Goal: Information Seeking & Learning: Learn about a topic

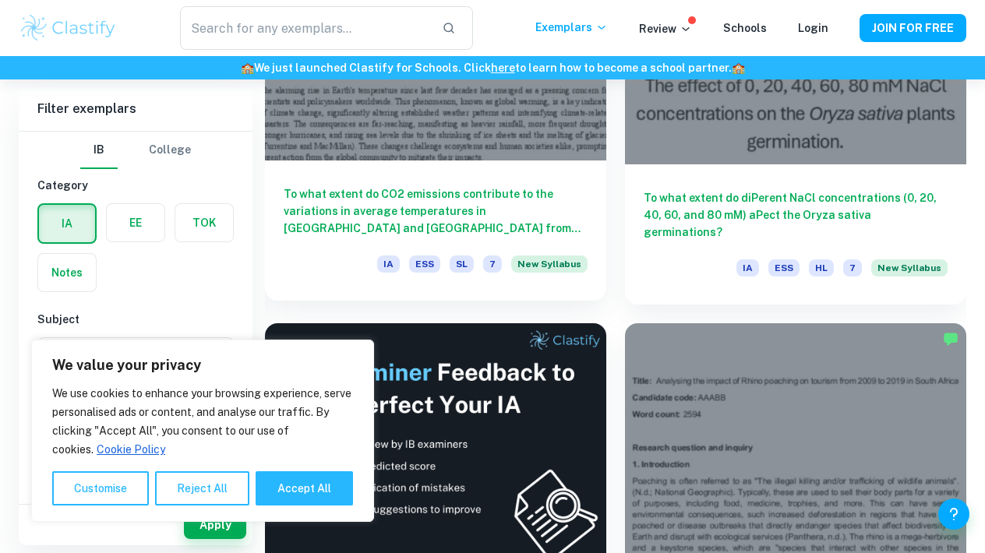
scroll to position [620, 0]
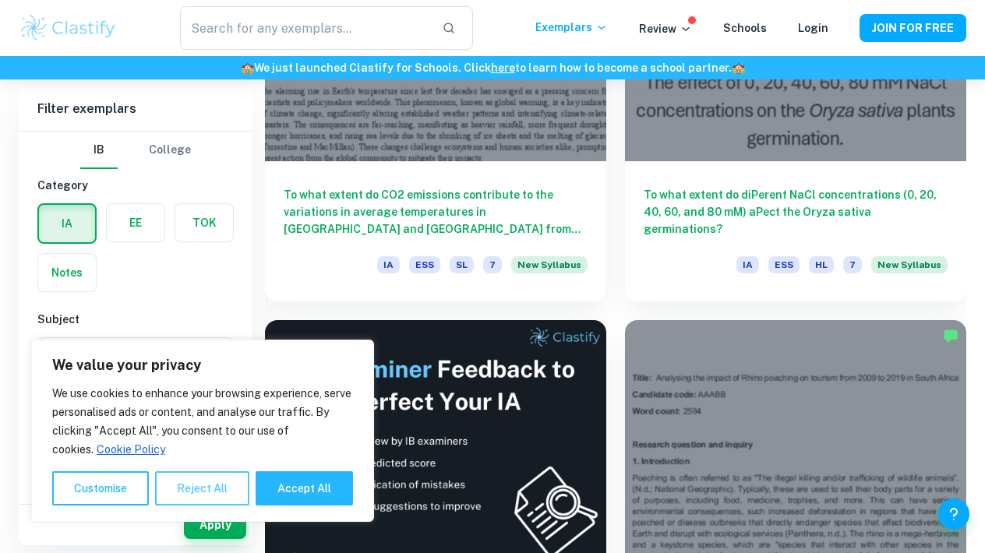
click at [228, 487] on button "Reject All" at bounding box center [202, 489] width 94 height 34
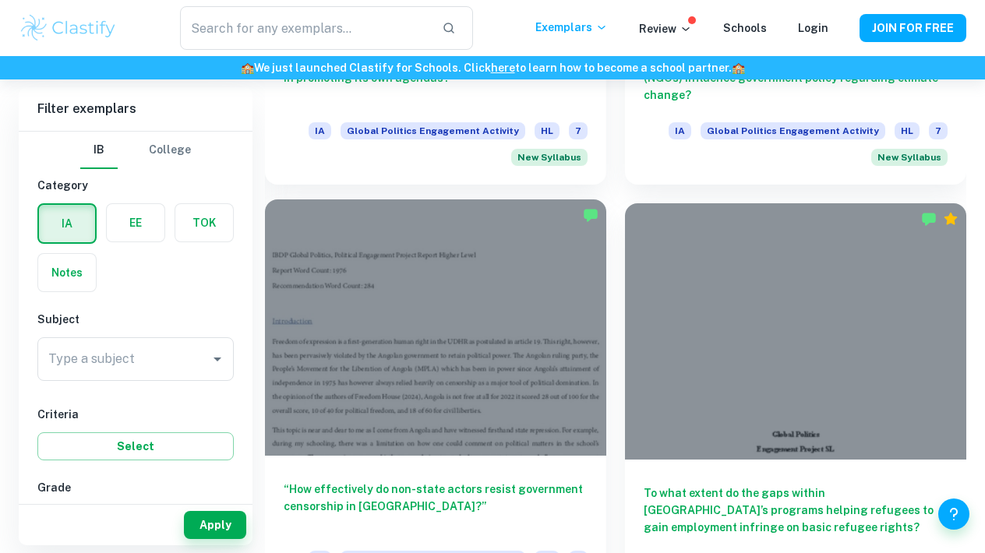
scroll to position [2875, 0]
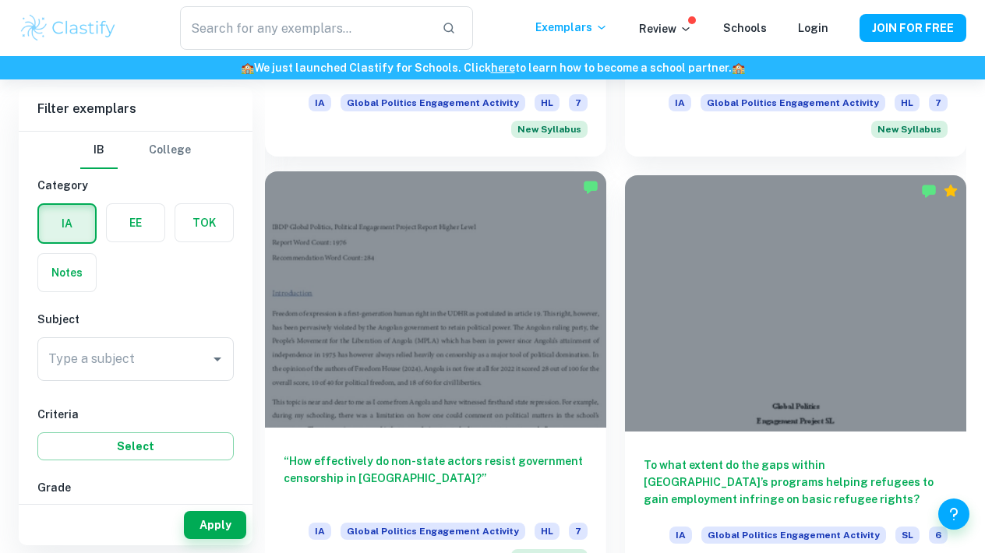
click at [449, 331] on div at bounding box center [435, 299] width 341 height 256
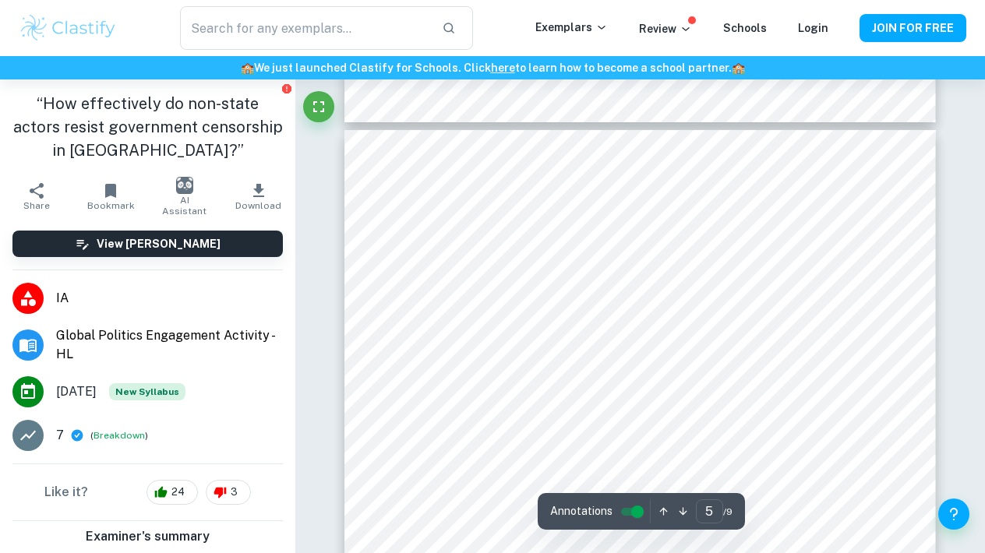
scroll to position [3246, 0]
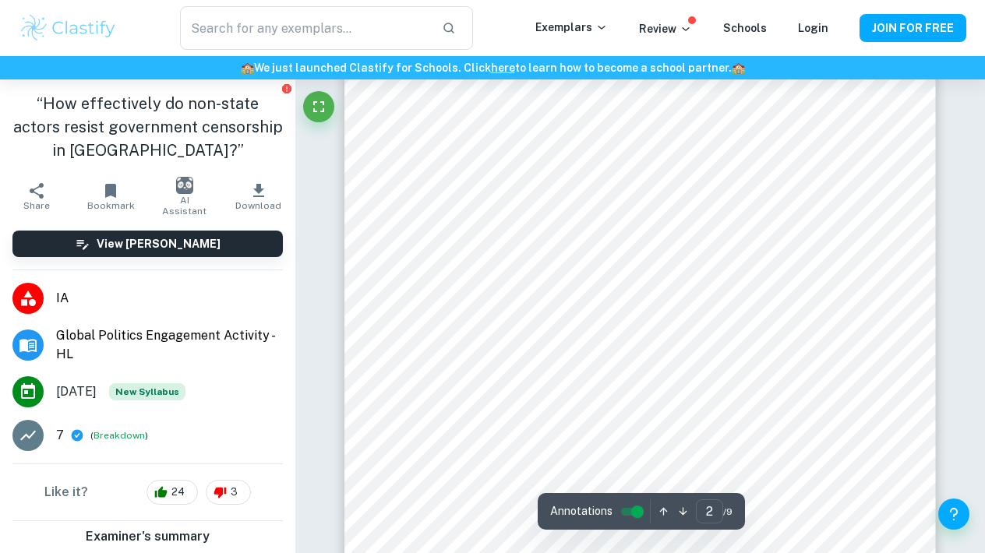
type input "1"
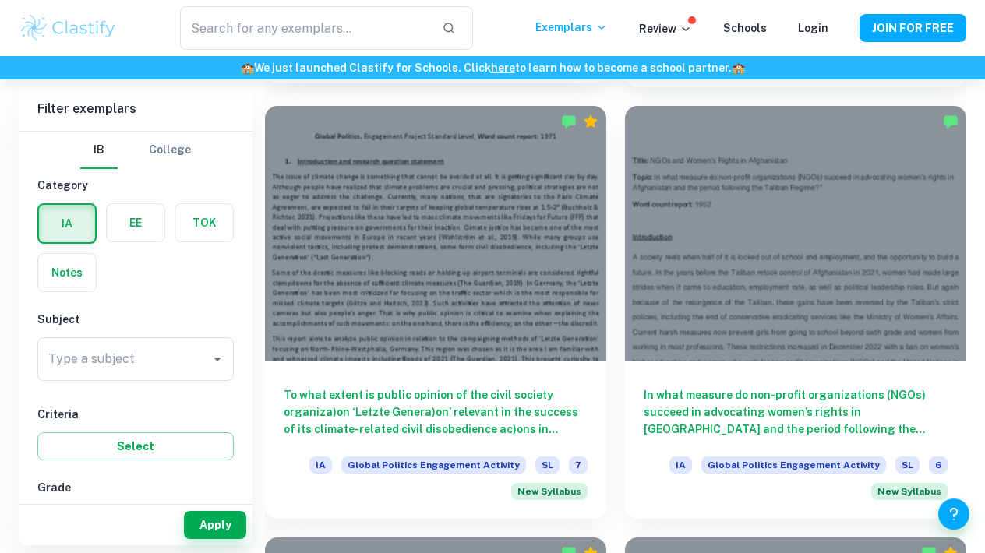
scroll to position [3378, 0]
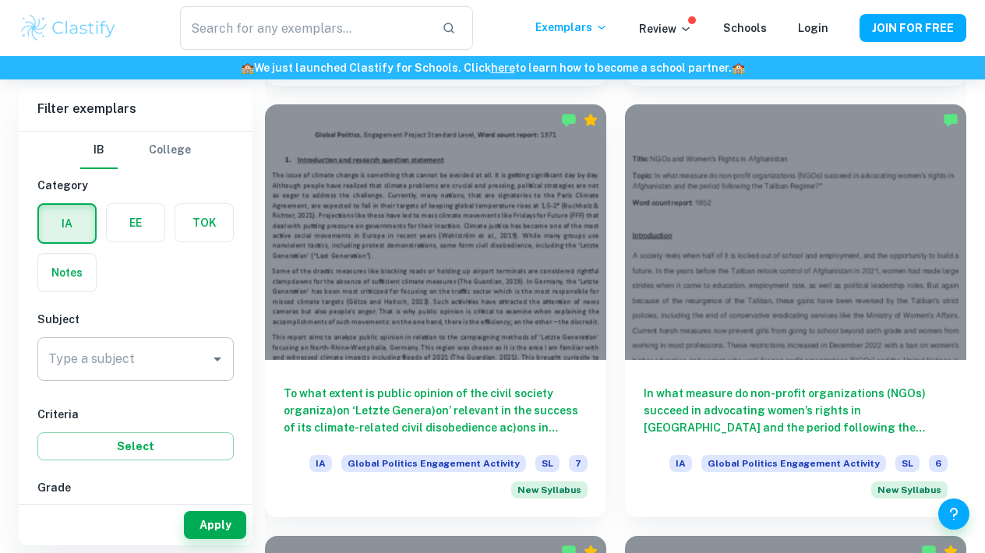
click at [165, 345] on input "Type a subject" at bounding box center [123, 360] width 159 height 30
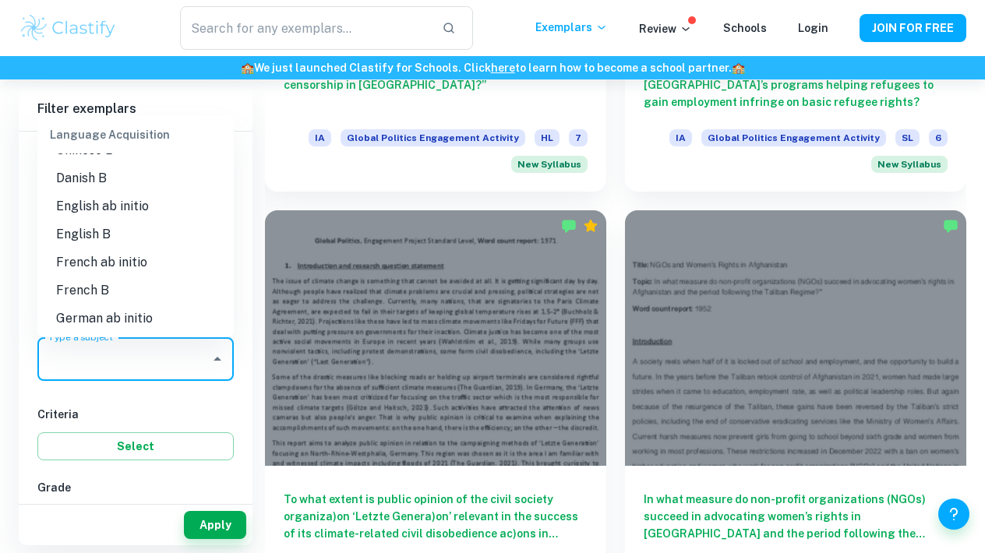
scroll to position [991, 0]
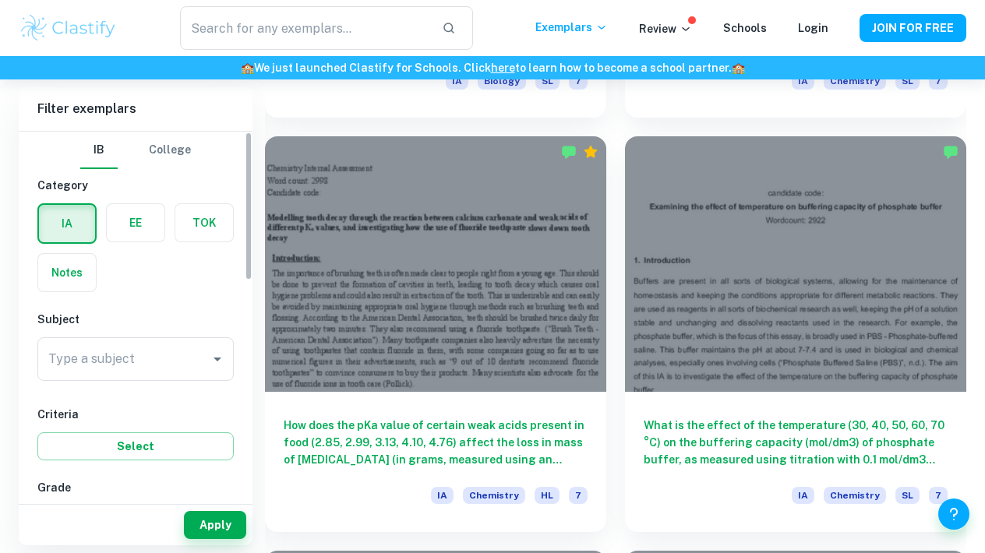
scroll to position [0, 0]
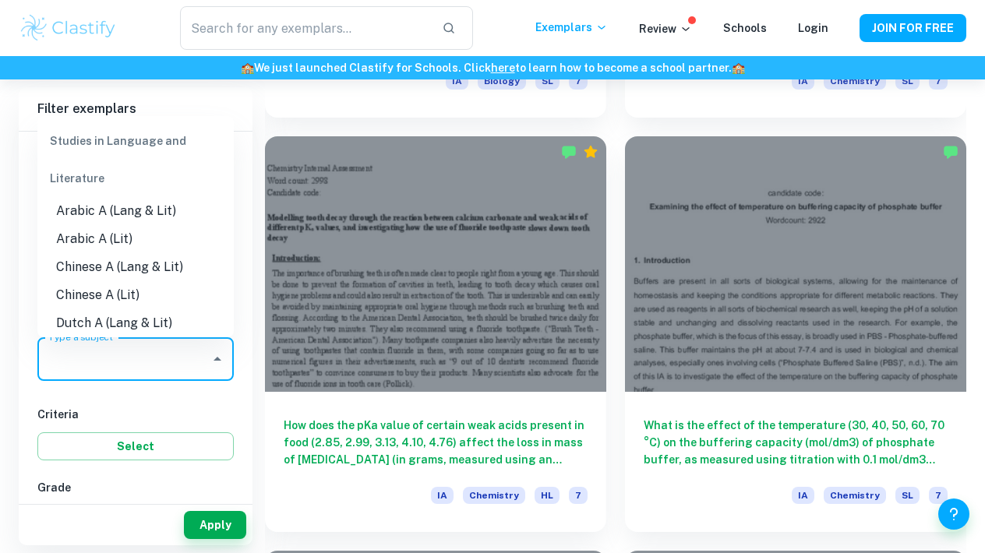
click at [115, 373] on input "Type a subject" at bounding box center [123, 360] width 159 height 30
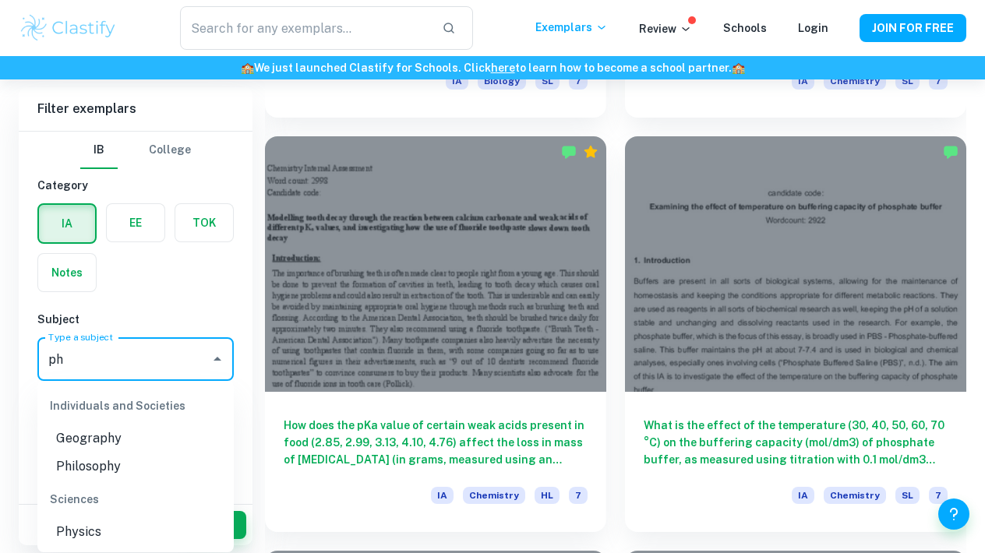
click at [94, 528] on li "Physics" at bounding box center [135, 532] width 196 height 28
type input "Physics"
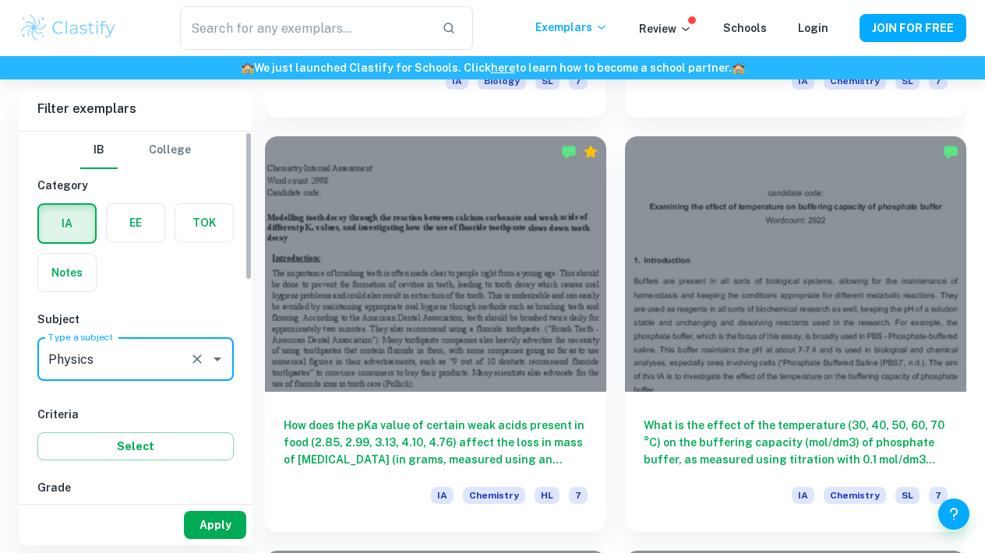
click at [217, 520] on button "Apply" at bounding box center [215, 525] width 62 height 28
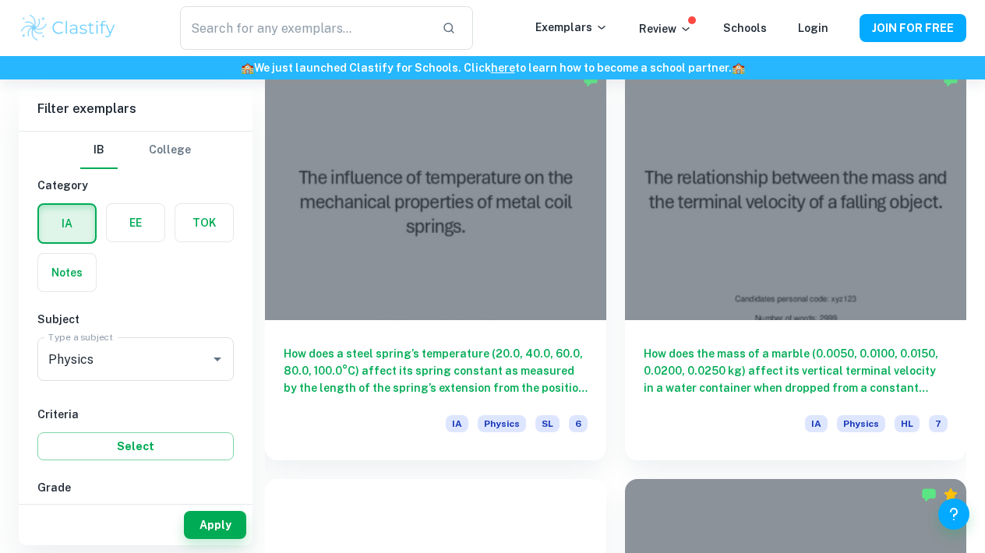
scroll to position [478, 0]
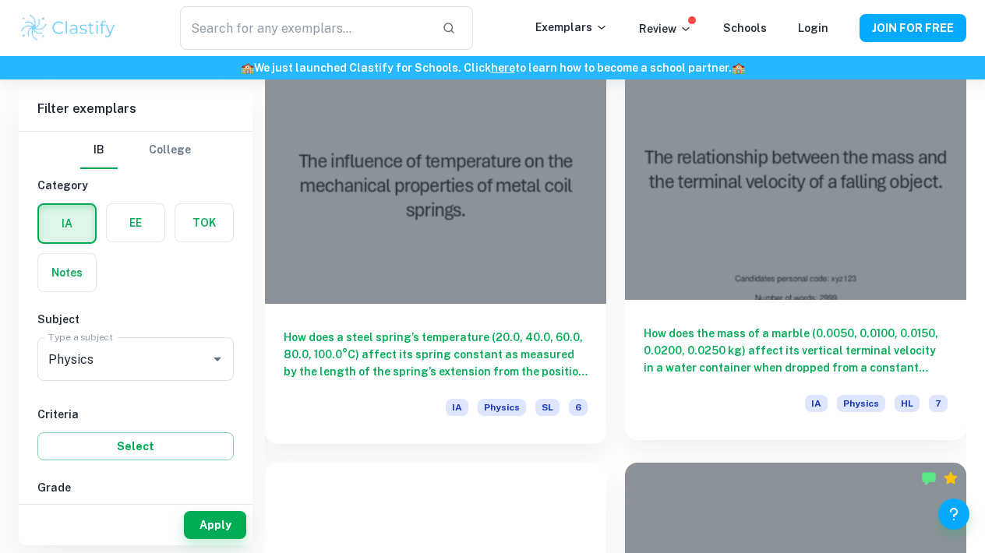
click at [788, 210] on div at bounding box center [795, 172] width 341 height 256
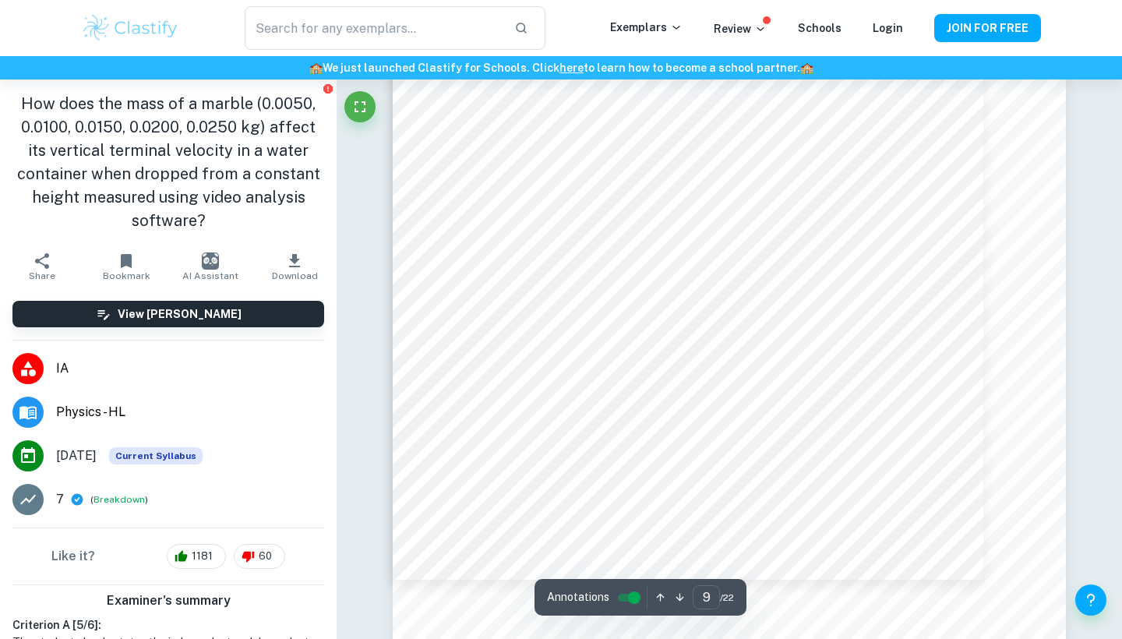
scroll to position [8285, 1]
type input "7"
click at [441, 33] on input "text" at bounding box center [373, 28] width 257 height 44
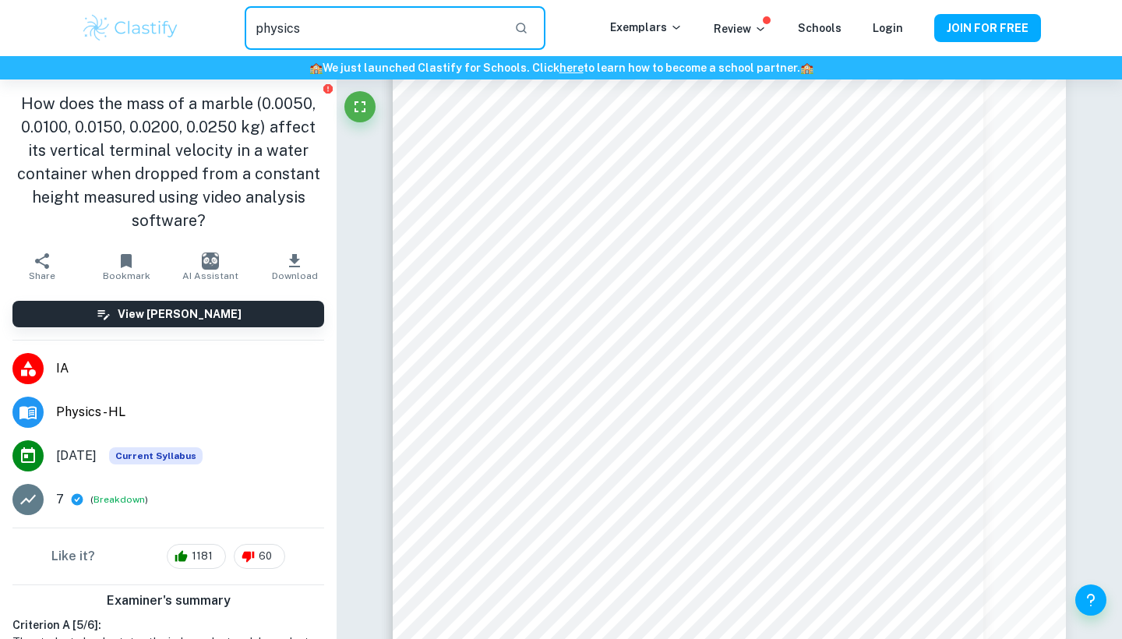
type input "physics"
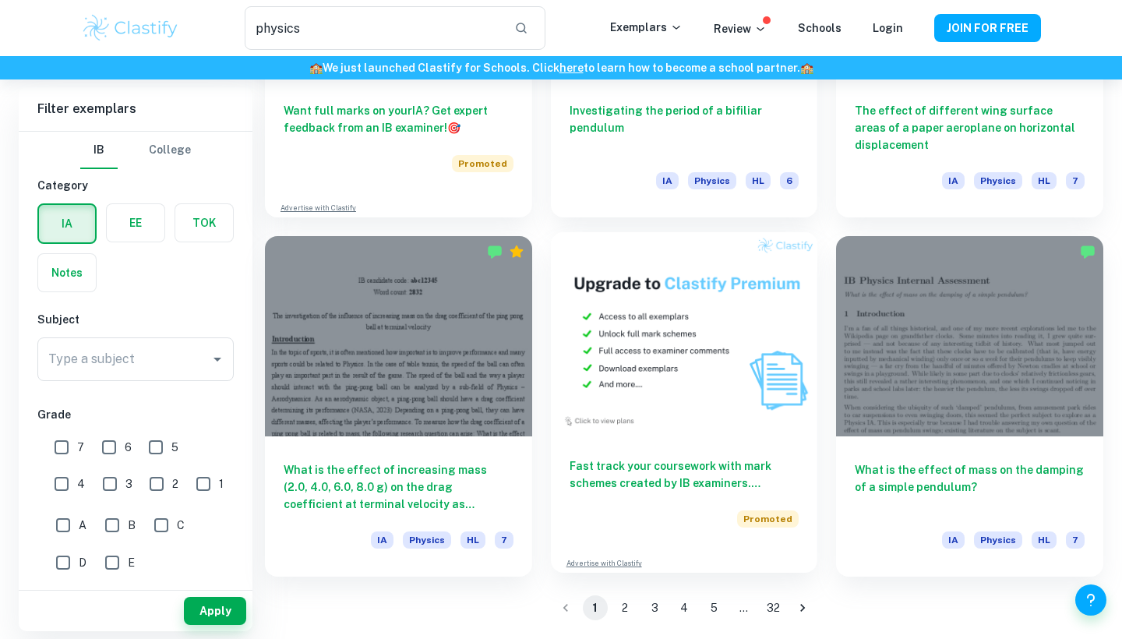
scroll to position [2449, 0]
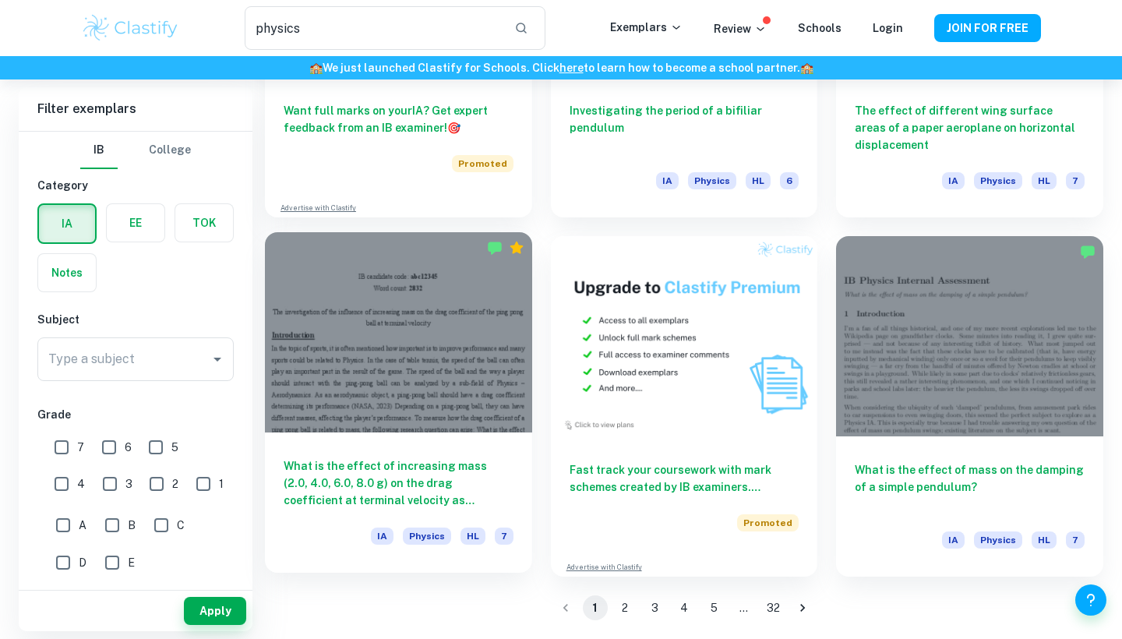
click at [464, 348] on div at bounding box center [398, 332] width 267 height 200
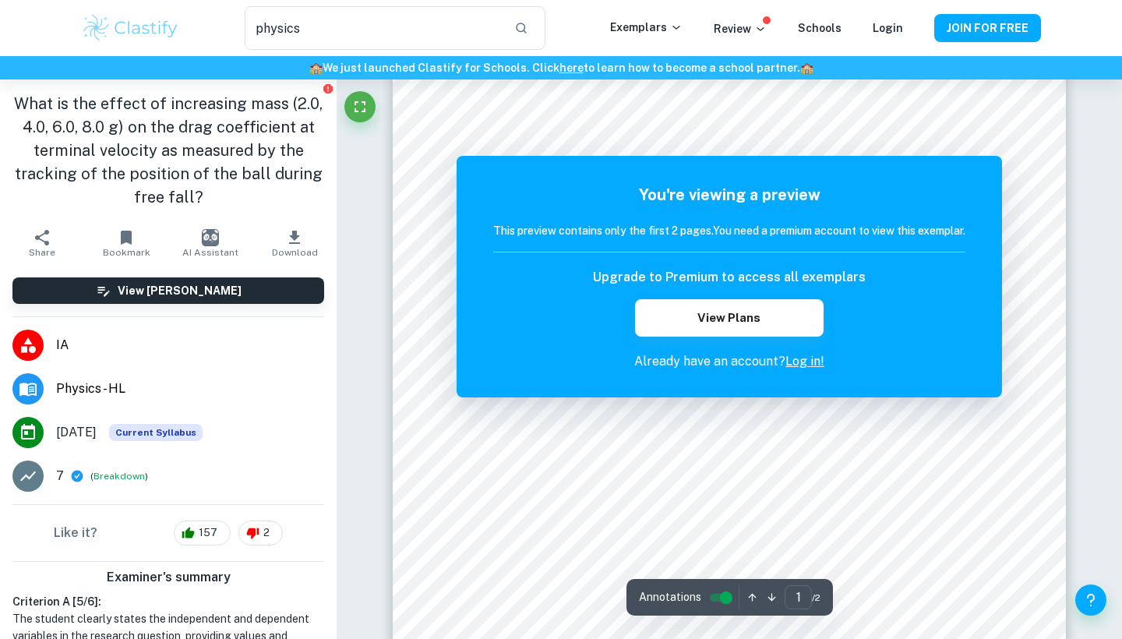
scroll to position [103, 0]
click at [482, 240] on div "You're viewing a preview This preview contains only the first 2 pages. You need…" at bounding box center [730, 277] width 546 height 242
click at [373, 113] on button "Fullscreen" at bounding box center [360, 106] width 31 height 31
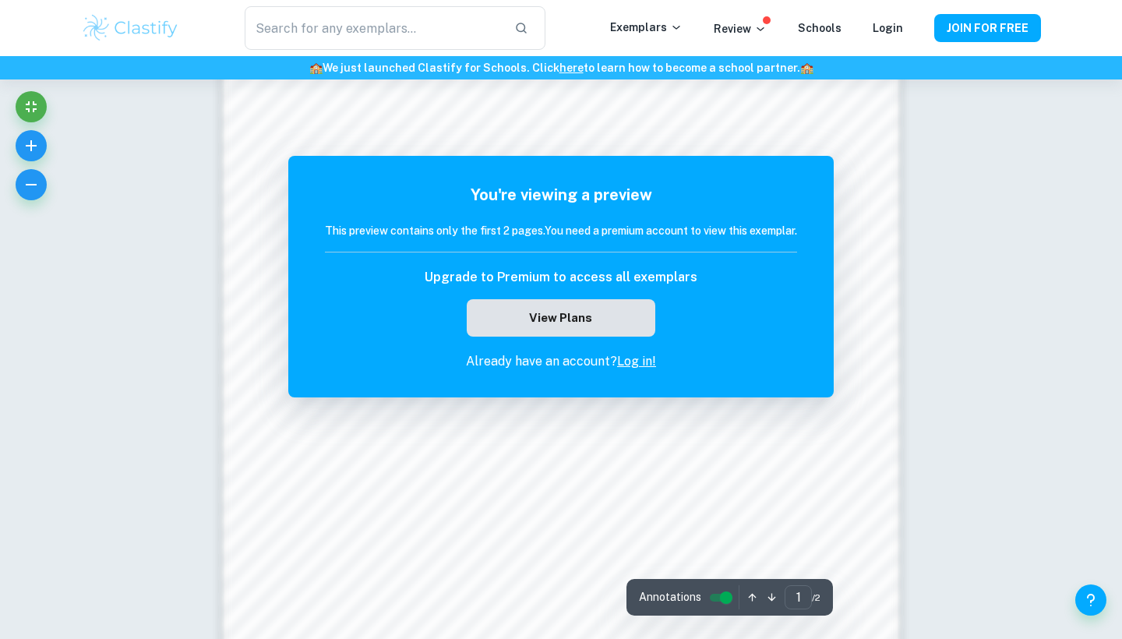
click at [564, 327] on button "View Plans" at bounding box center [561, 317] width 189 height 37
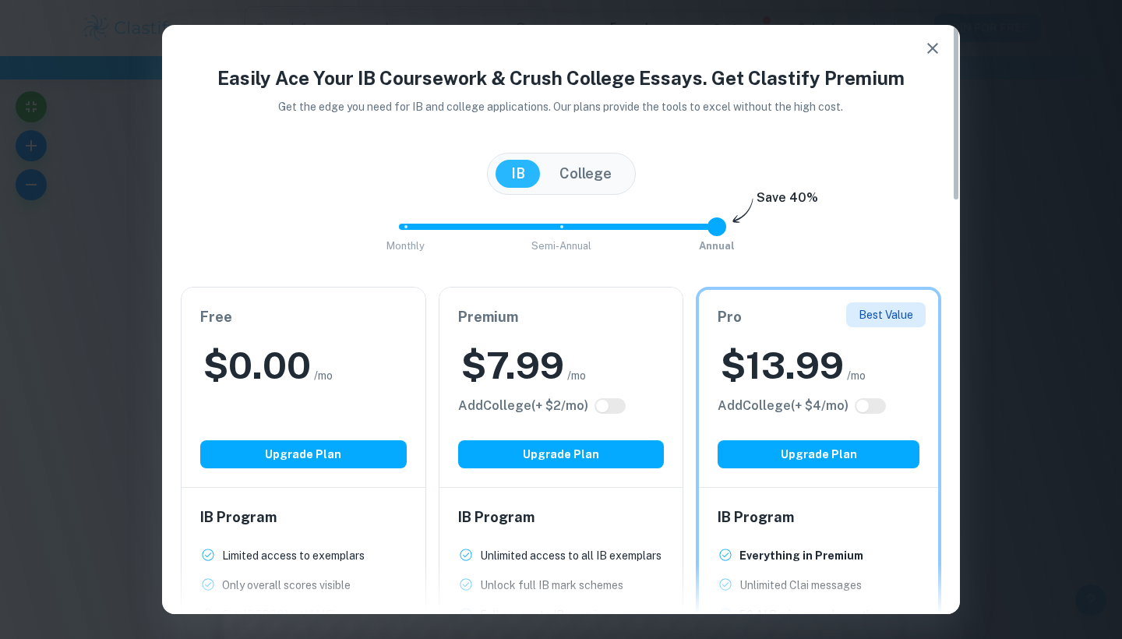
click at [926, 50] on icon "button" at bounding box center [933, 48] width 19 height 19
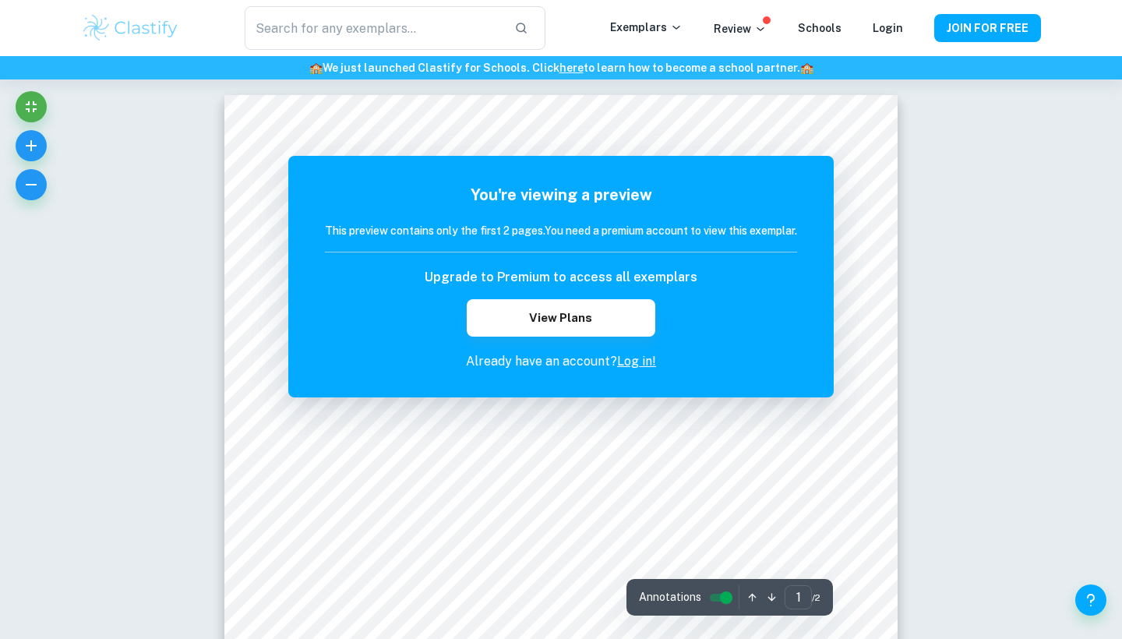
scroll to position [0, 0]
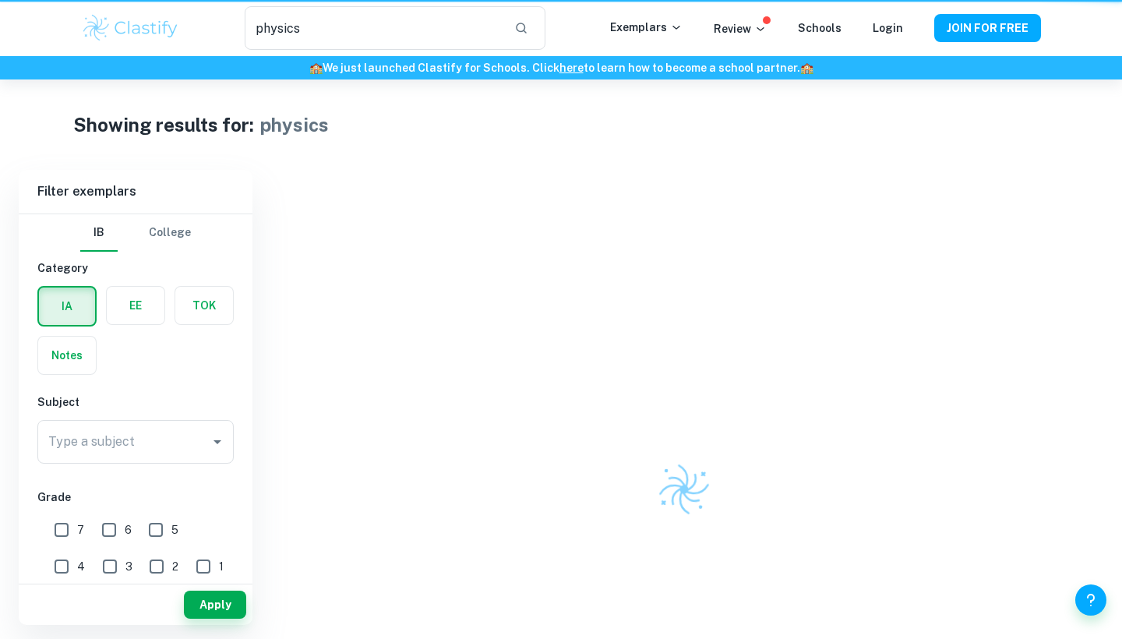
type input "physics"
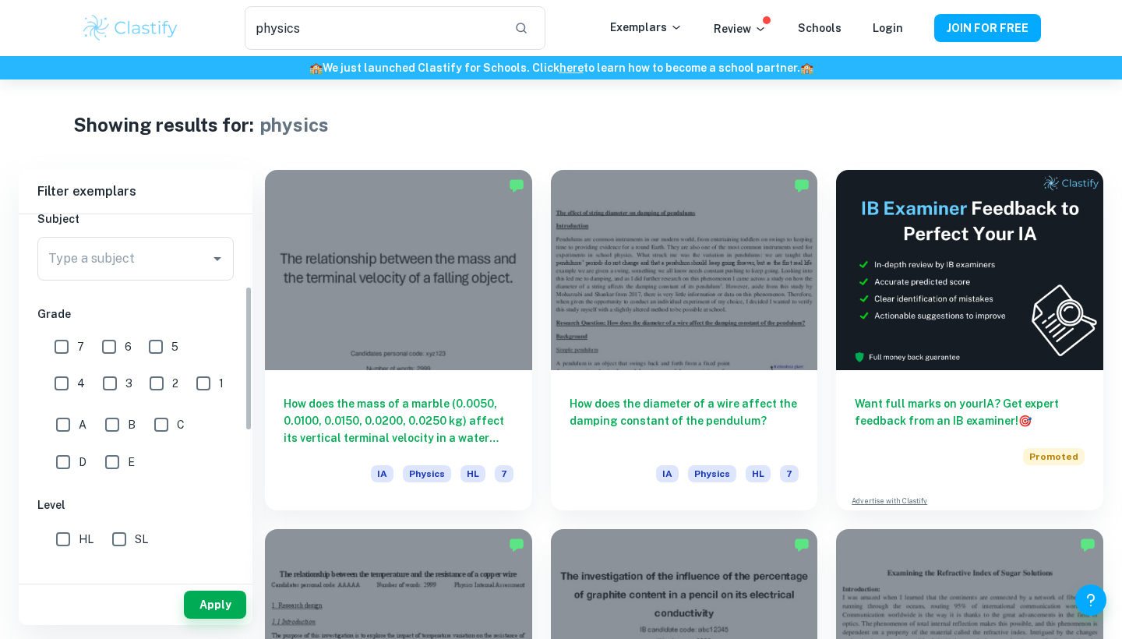
scroll to position [185, 0]
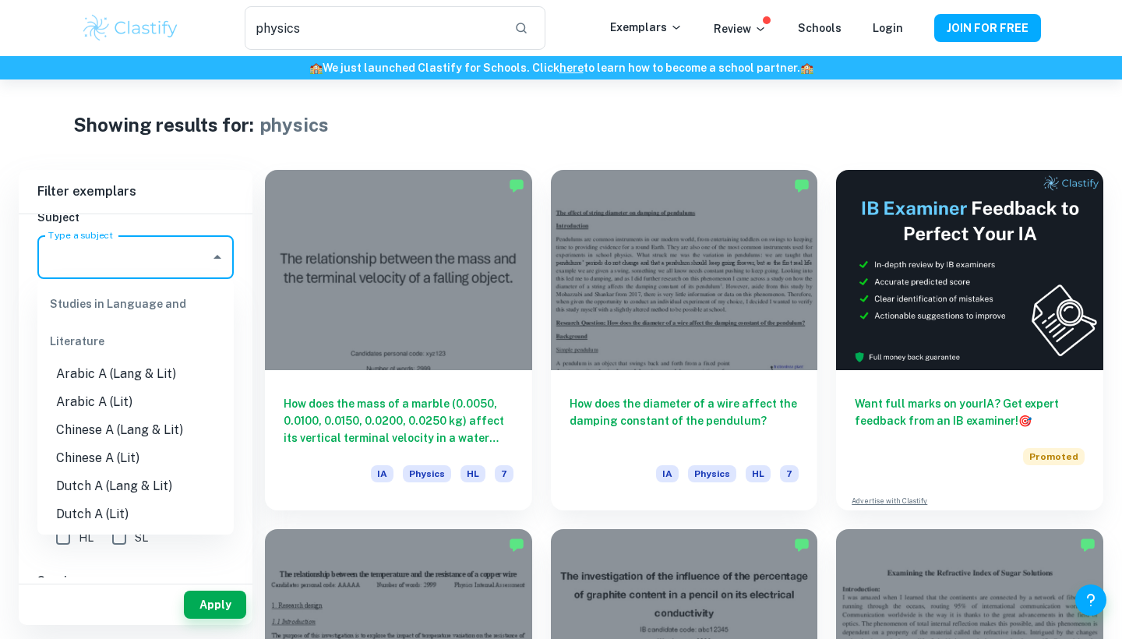
click at [189, 257] on input "Type a subject" at bounding box center [123, 257] width 159 height 30
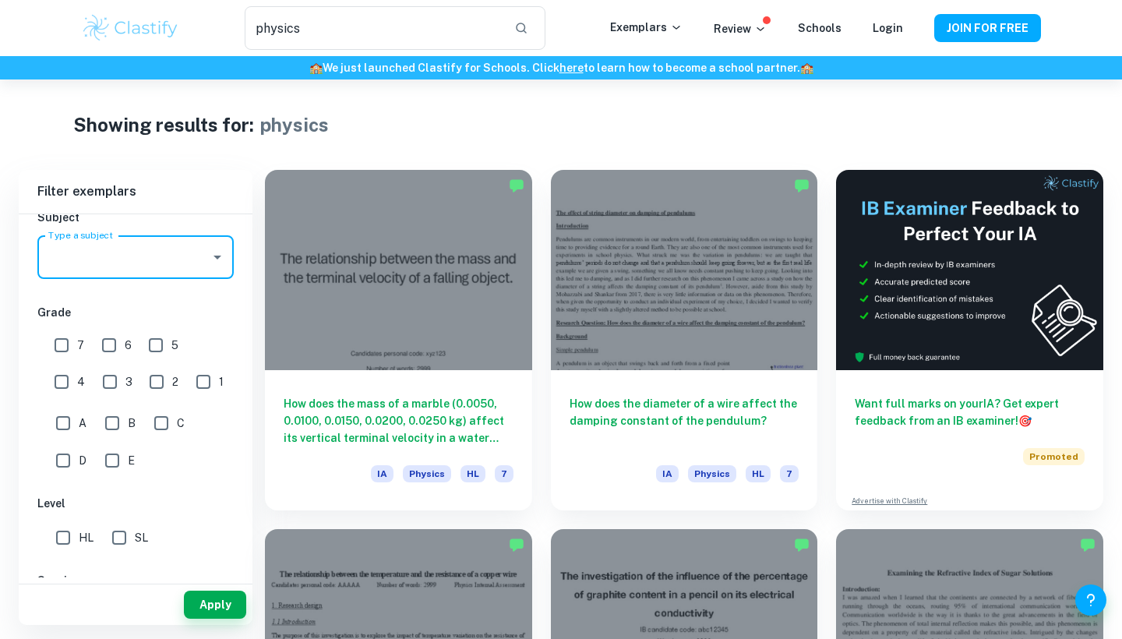
click at [189, 257] on input "Type a subject" at bounding box center [123, 257] width 159 height 30
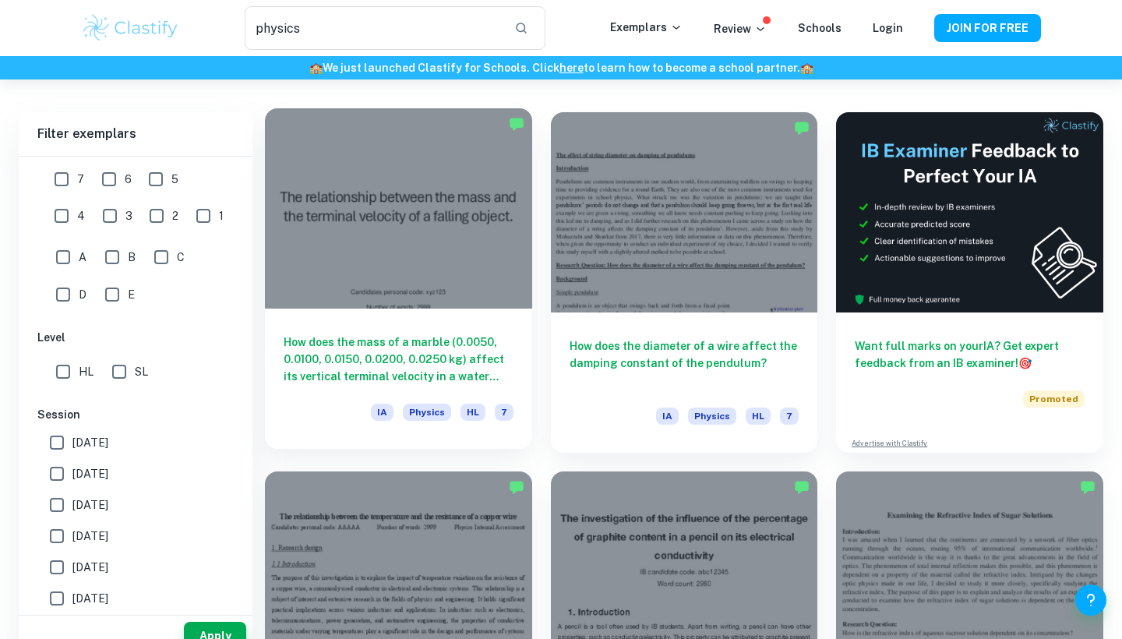
scroll to position [133, 0]
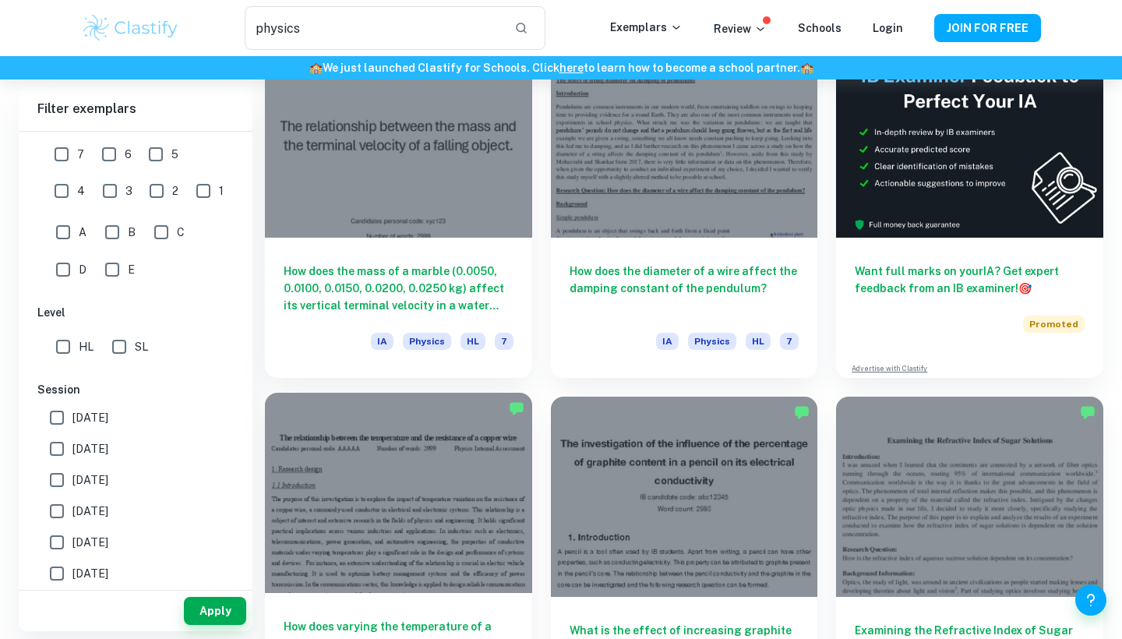
click at [401, 472] on div at bounding box center [398, 493] width 267 height 200
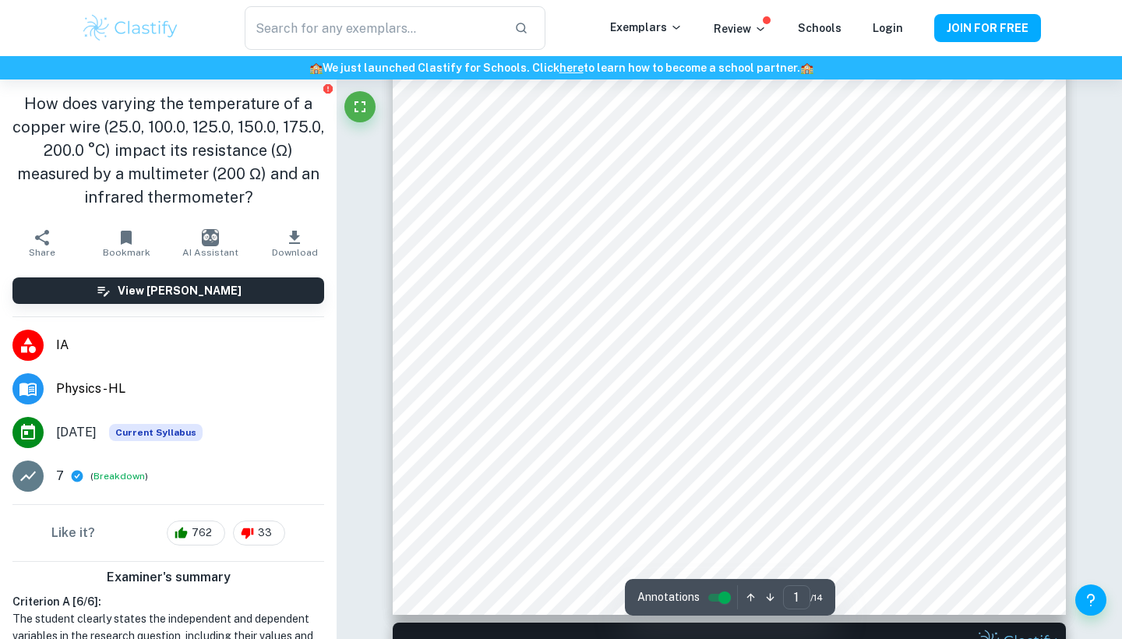
scroll to position [439, 0]
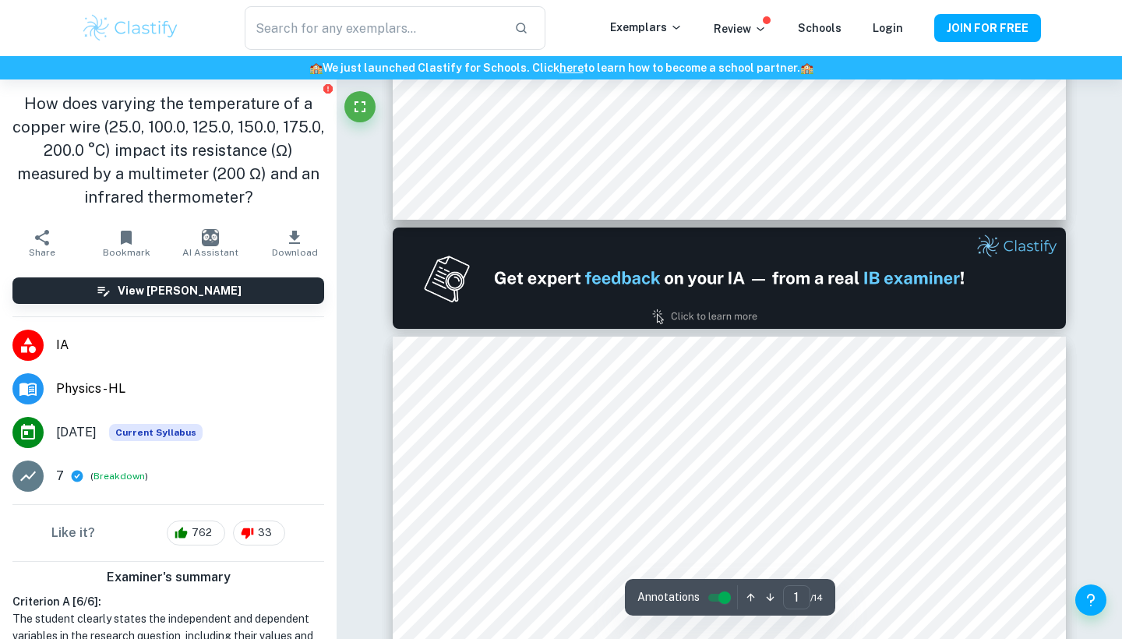
type input "2"
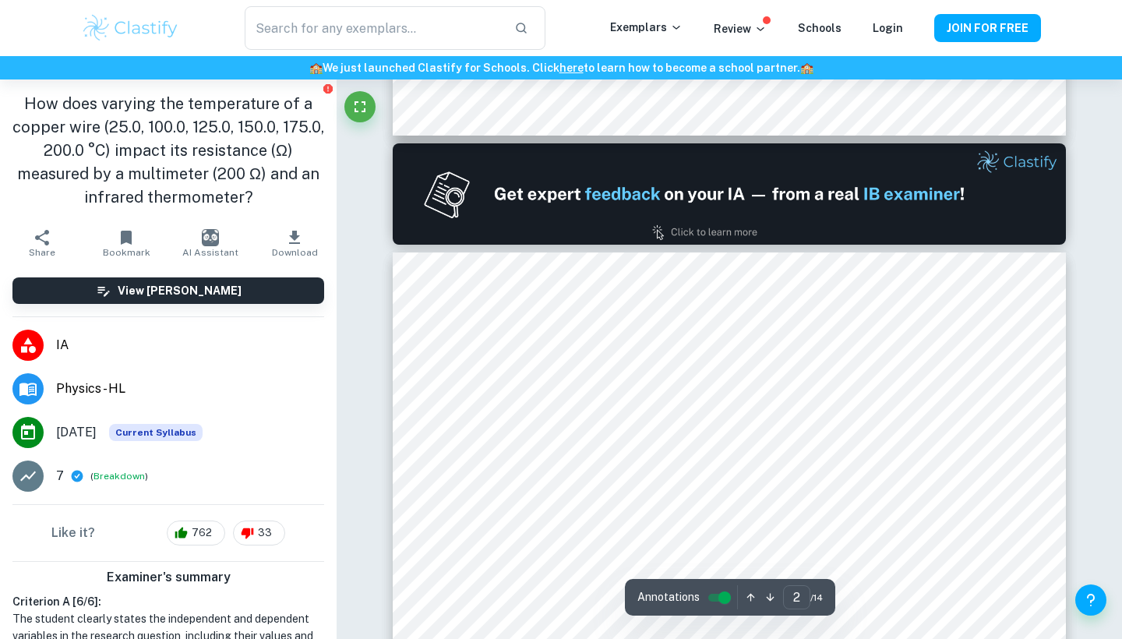
scroll to position [921, 0]
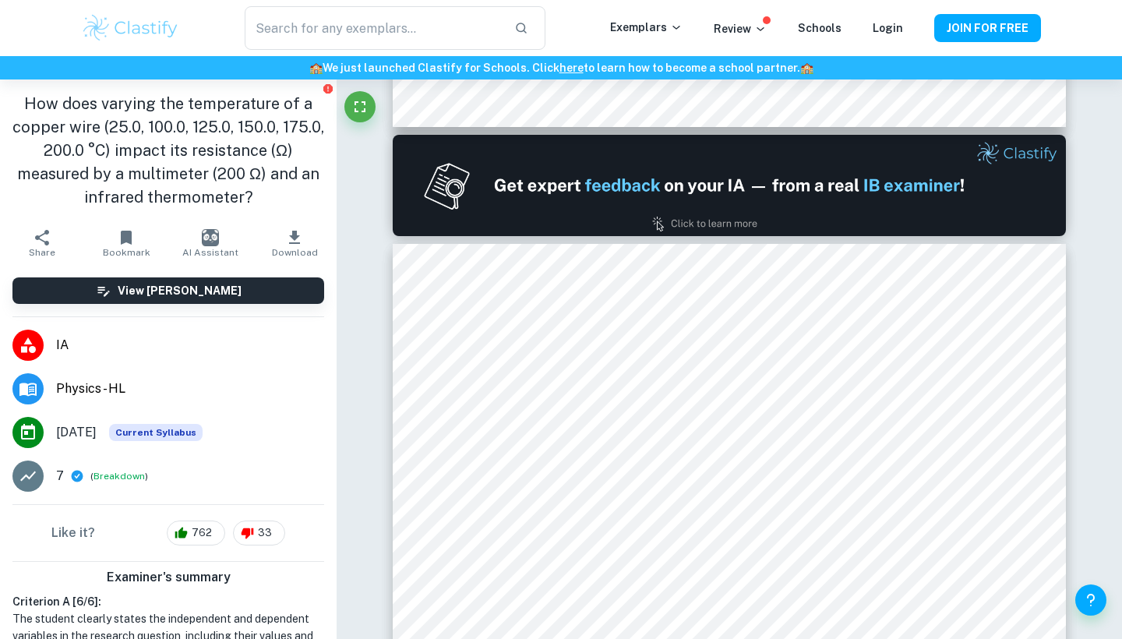
click at [239, 4] on div "​ Exemplars Review Schools Login JOIN FOR FREE" at bounding box center [561, 28] width 1122 height 56
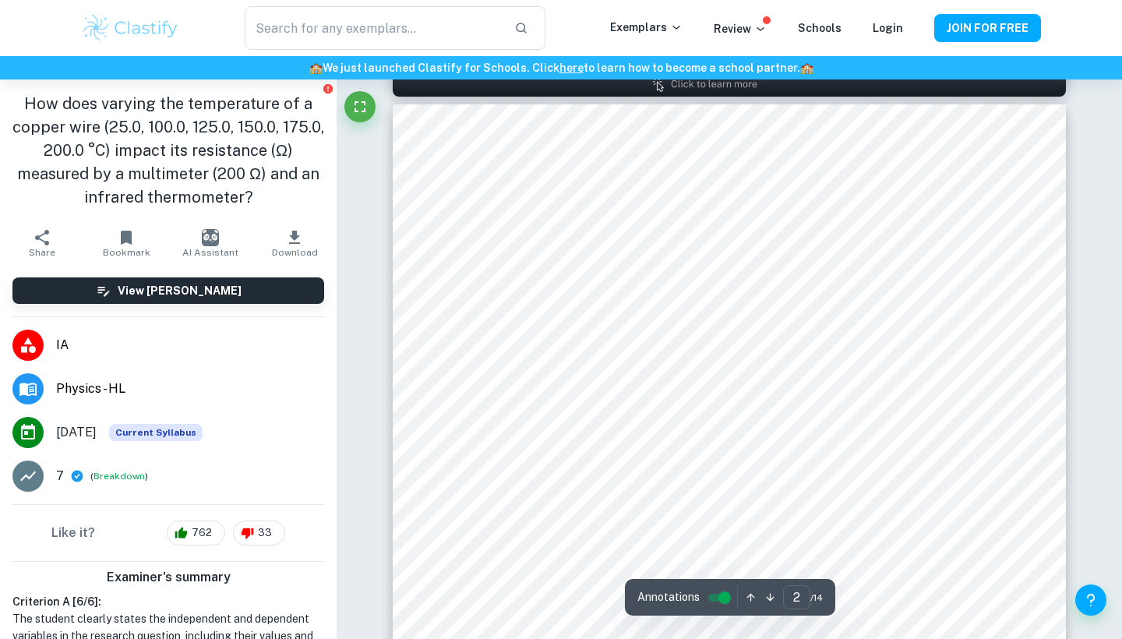
scroll to position [1061, 0]
